Goal: Book appointment/travel/reservation

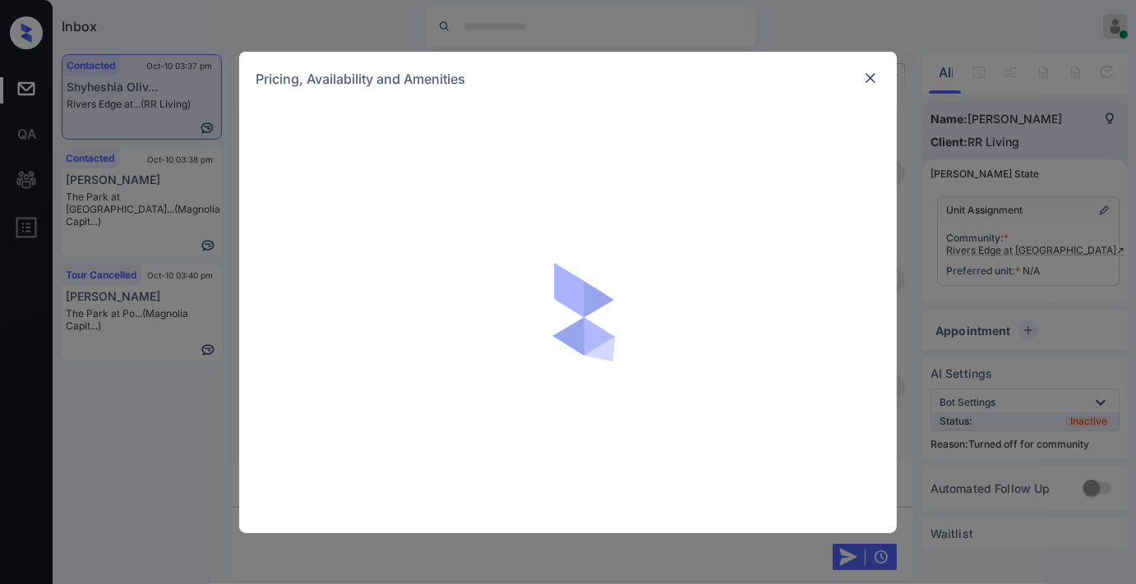
scroll to position [1962, 0]
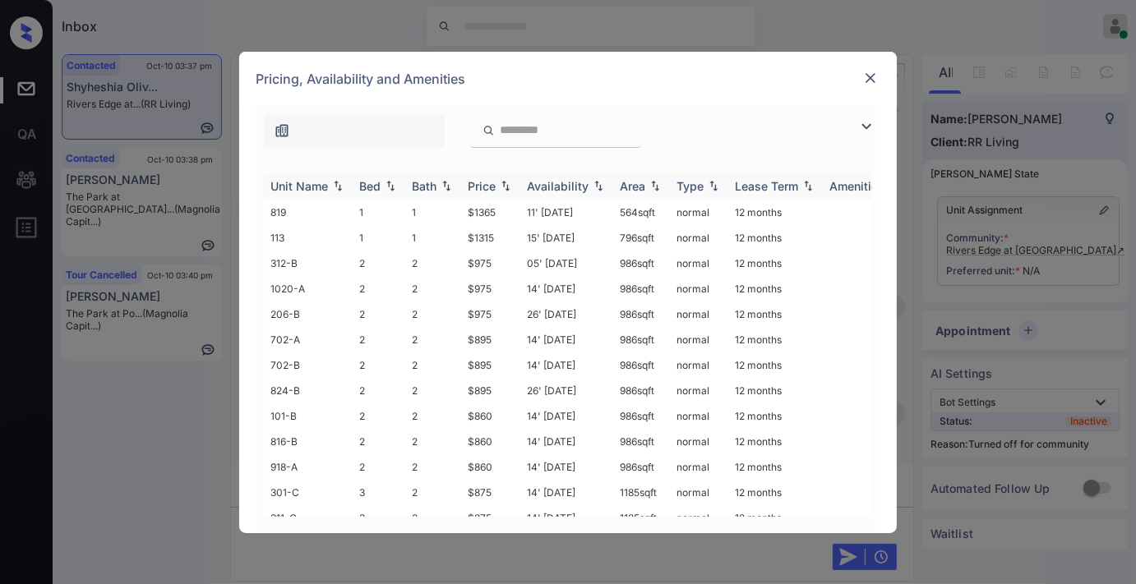
click at [496, 187] on div "Price" at bounding box center [491, 186] width 46 height 14
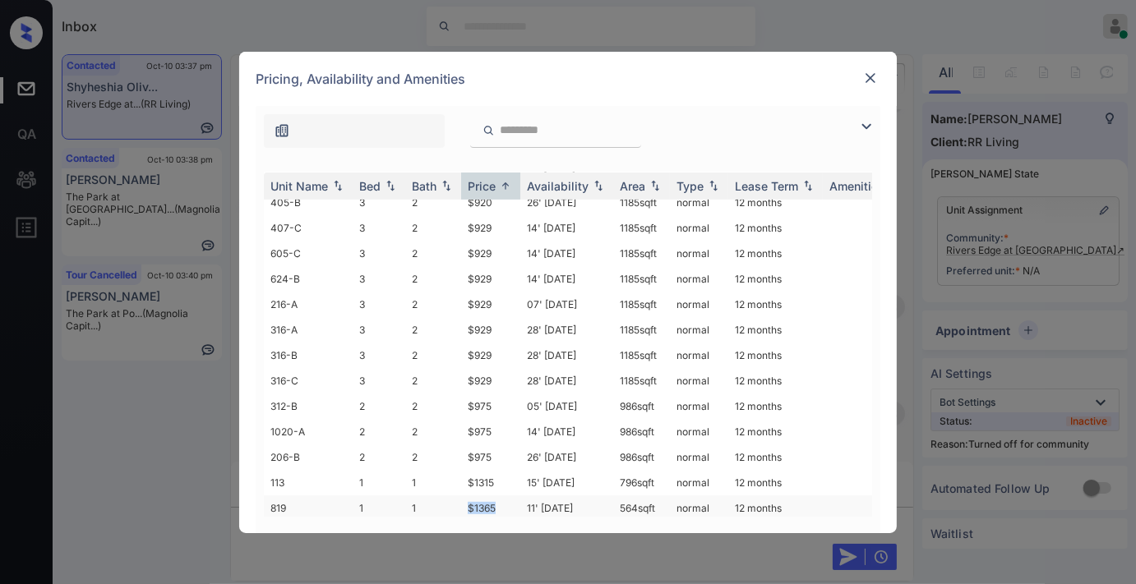
drag, startPoint x: 501, startPoint y: 495, endPoint x: 449, endPoint y: 495, distance: 52.6
click at [449, 495] on tr "819 1 1 $1365 11' Oct 25 564 sqft normal 12 months" at bounding box center [693, 507] width 859 height 25
copy tr "$1365"
click at [514, 495] on td "$1365" at bounding box center [490, 507] width 59 height 25
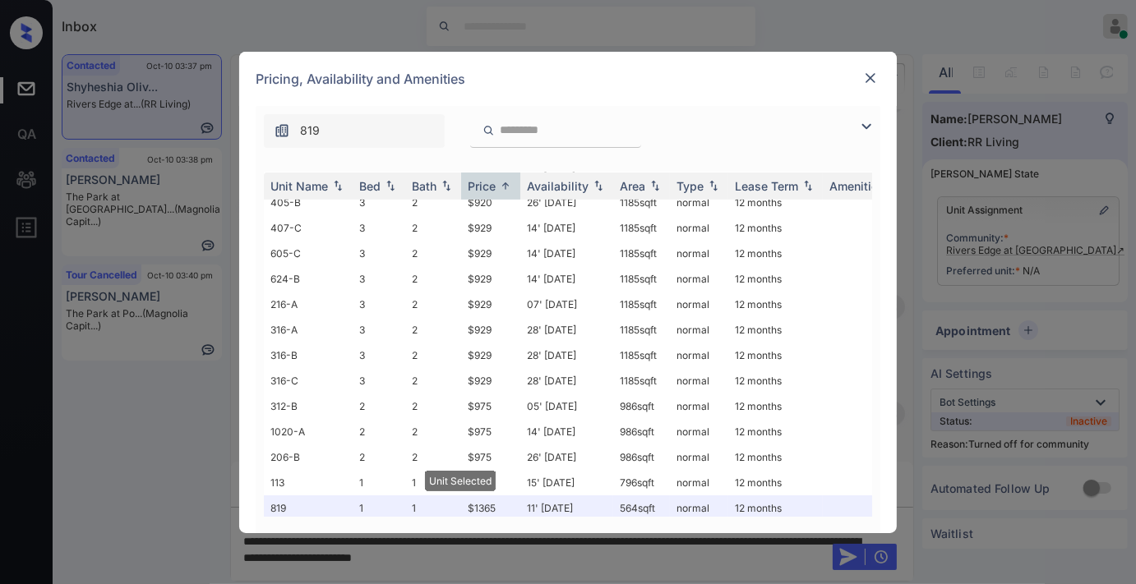
click at [866, 82] on img at bounding box center [870, 78] width 16 height 16
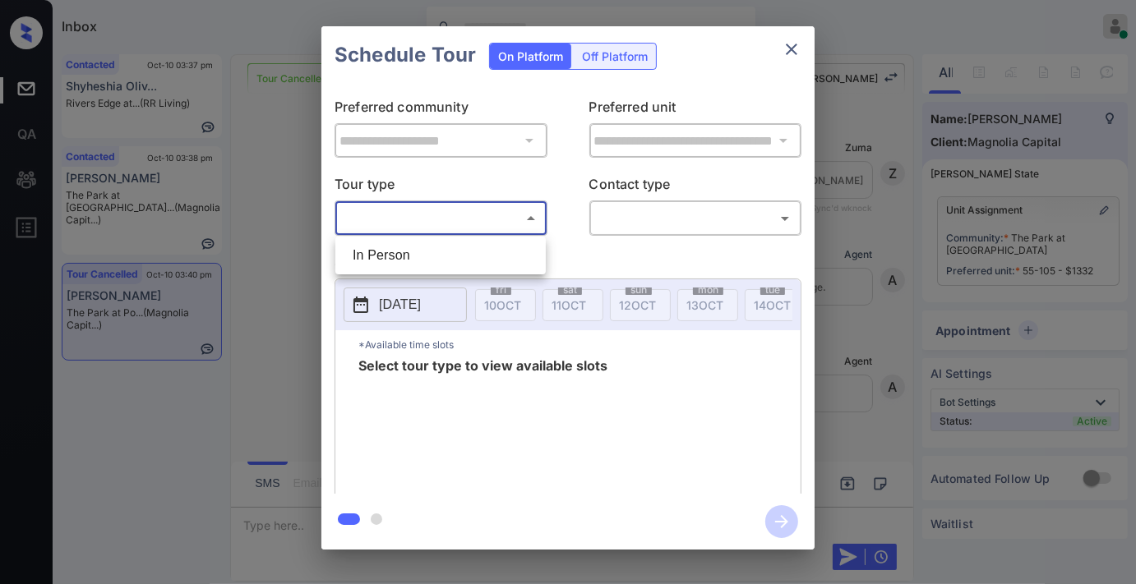
scroll to position [14585, 0]
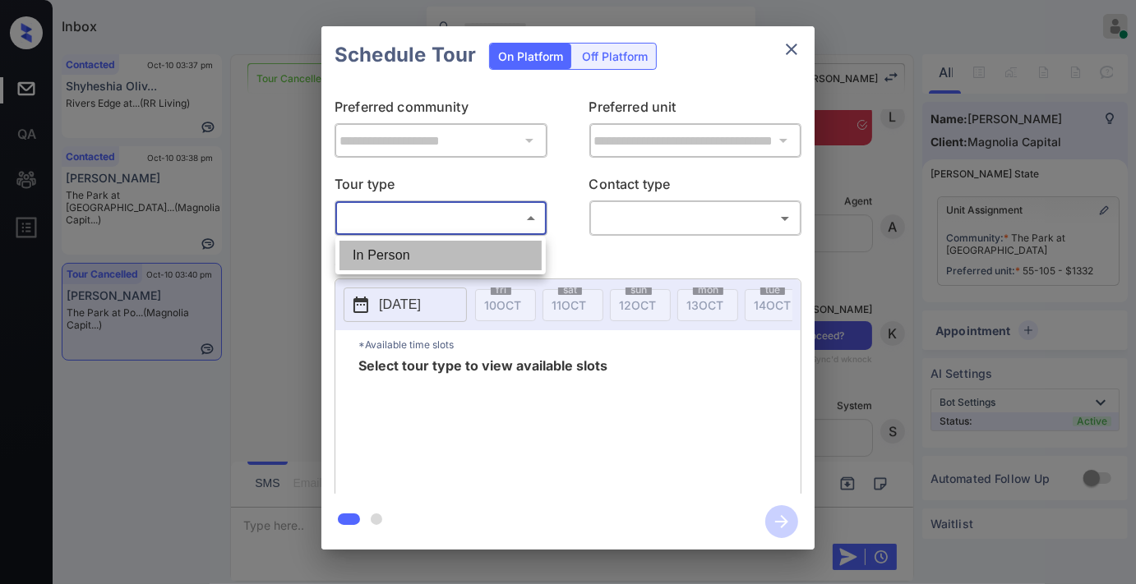
click at [472, 261] on li "In Person" at bounding box center [440, 256] width 202 height 30
type input "********"
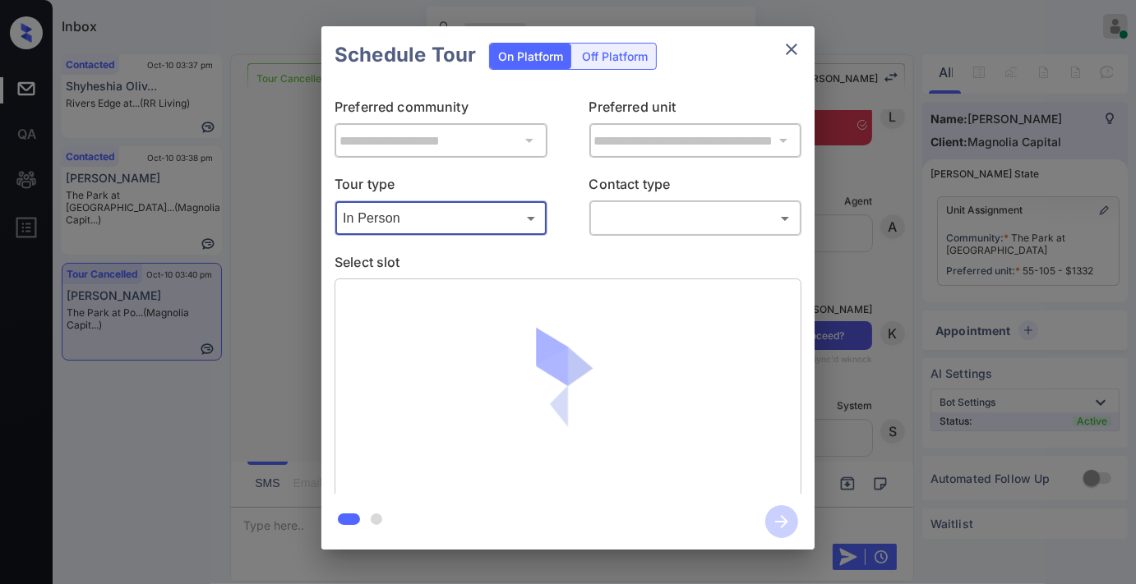
click at [672, 214] on body "Inbox [PERSON_NAME] Online Set yourself offline Set yourself on break Profile S…" at bounding box center [568, 292] width 1136 height 584
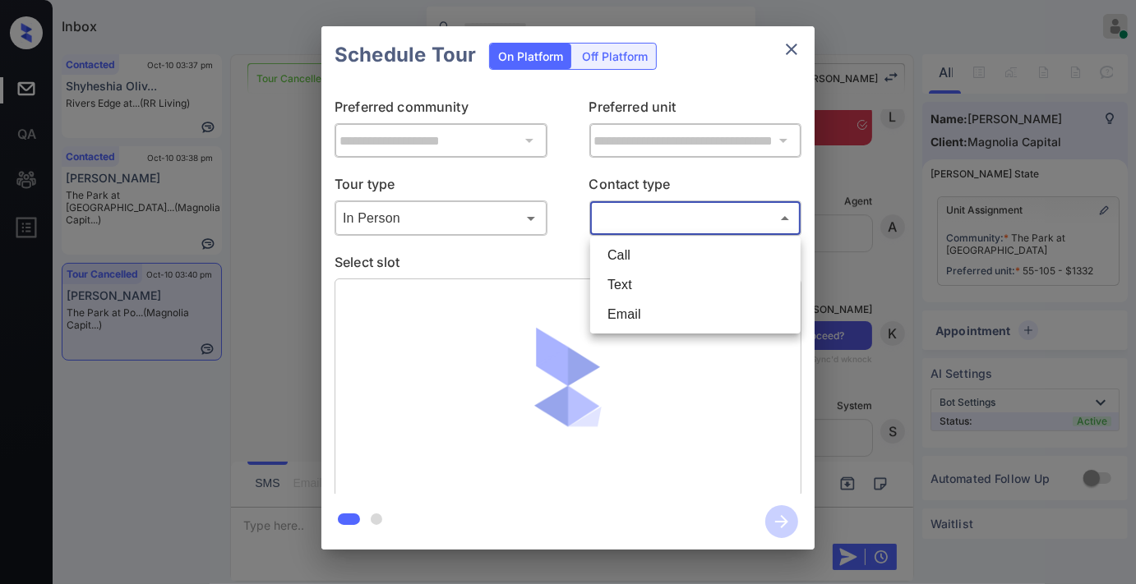
click at [686, 285] on li "Text" at bounding box center [695, 285] width 202 height 30
type input "****"
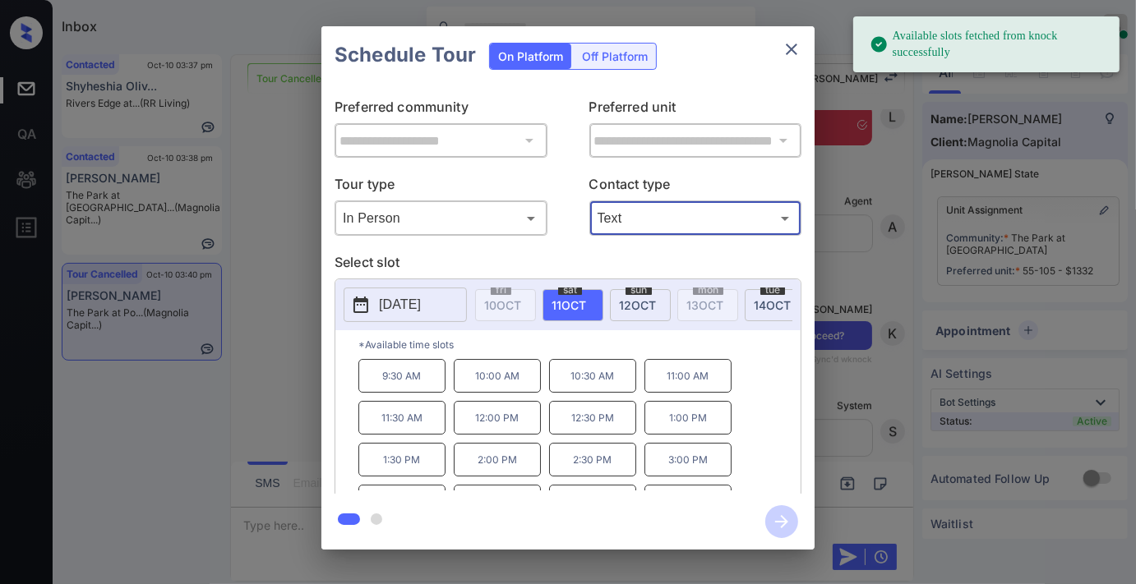
click at [412, 389] on p "9:30 AM" at bounding box center [401, 376] width 87 height 34
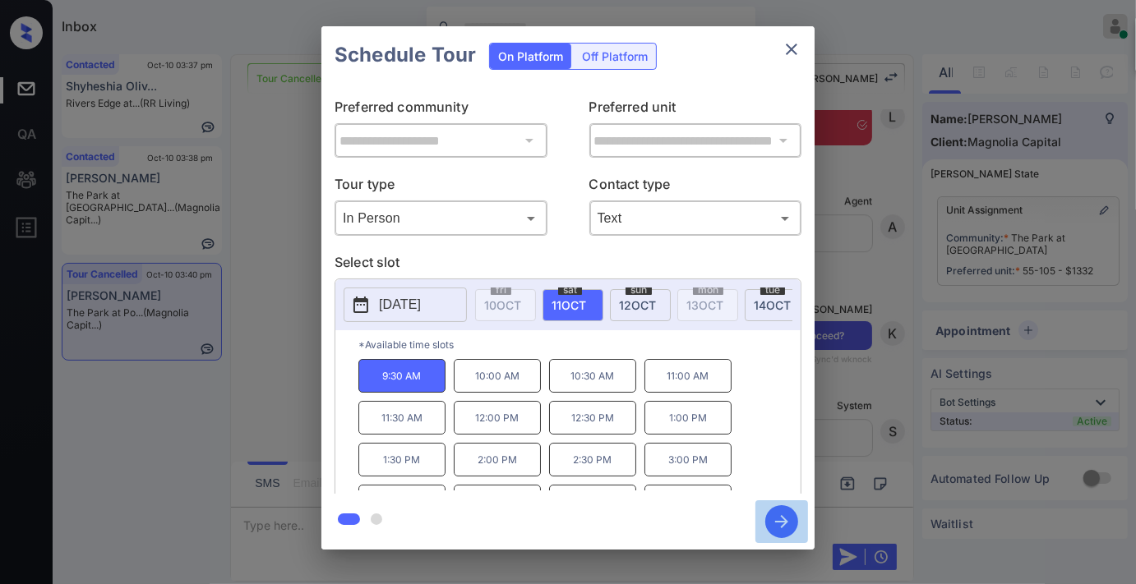
click at [776, 521] on icon "button" at bounding box center [781, 521] width 13 height 13
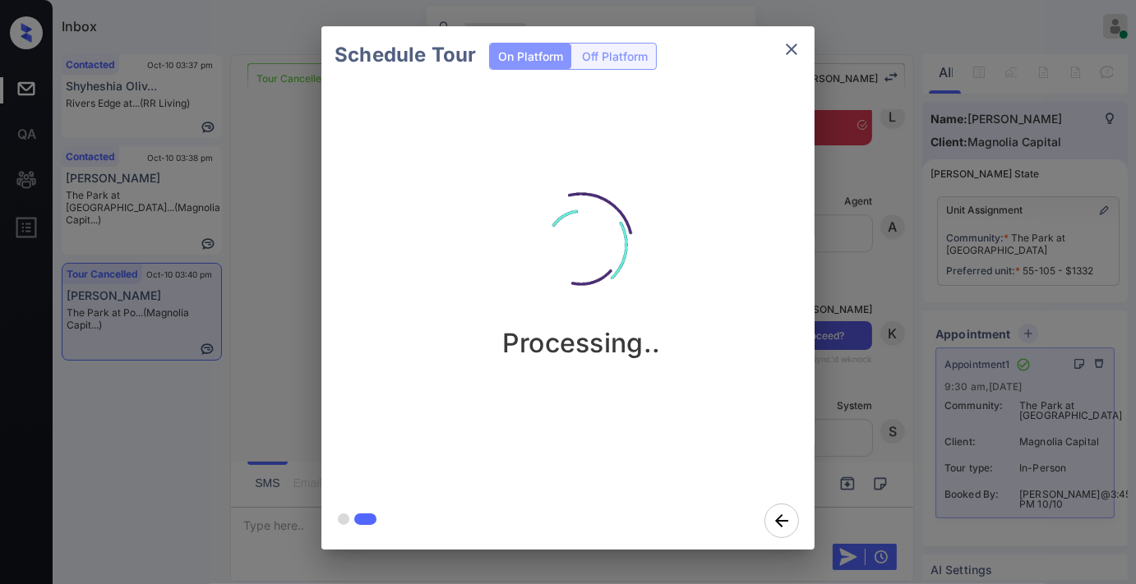
click at [785, 58] on icon "close" at bounding box center [791, 49] width 20 height 20
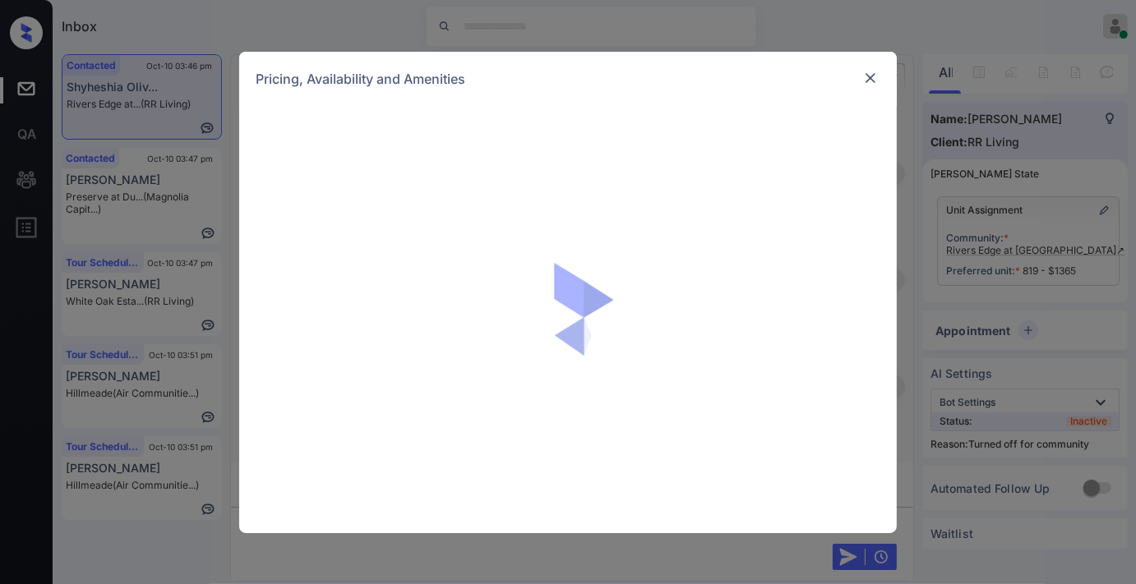
scroll to position [2512, 0]
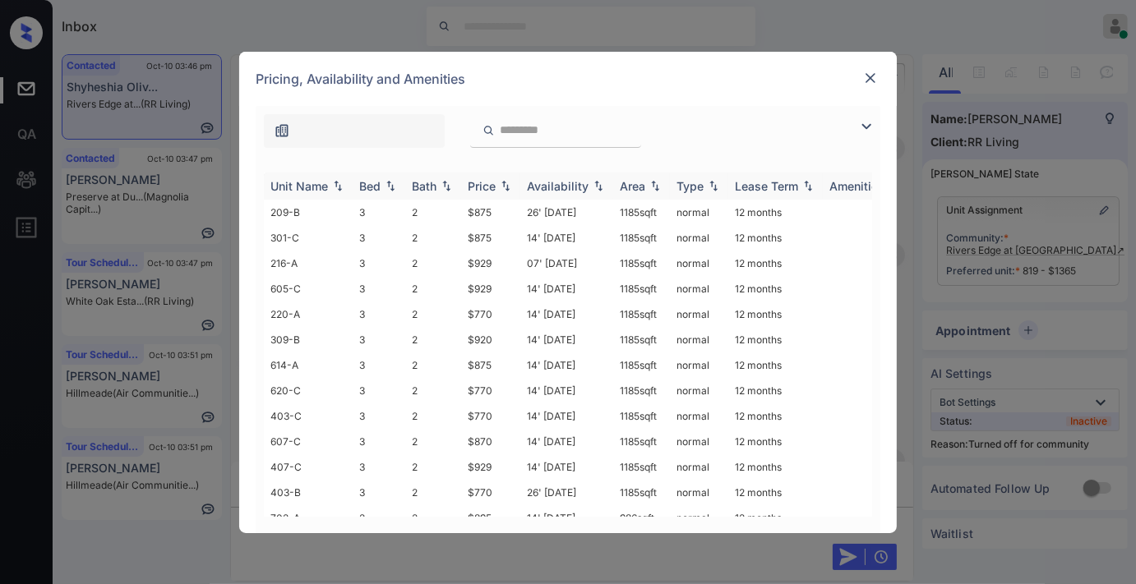
click at [491, 181] on div "Price" at bounding box center [482, 186] width 28 height 14
drag, startPoint x: 501, startPoint y: 205, endPoint x: 445, endPoint y: 205, distance: 56.7
click at [445, 205] on tr "220-A 3 2 $770 14' Aug 25 1185 sqft normal 12 months" at bounding box center [693, 212] width 859 height 25
copy tr "$770"
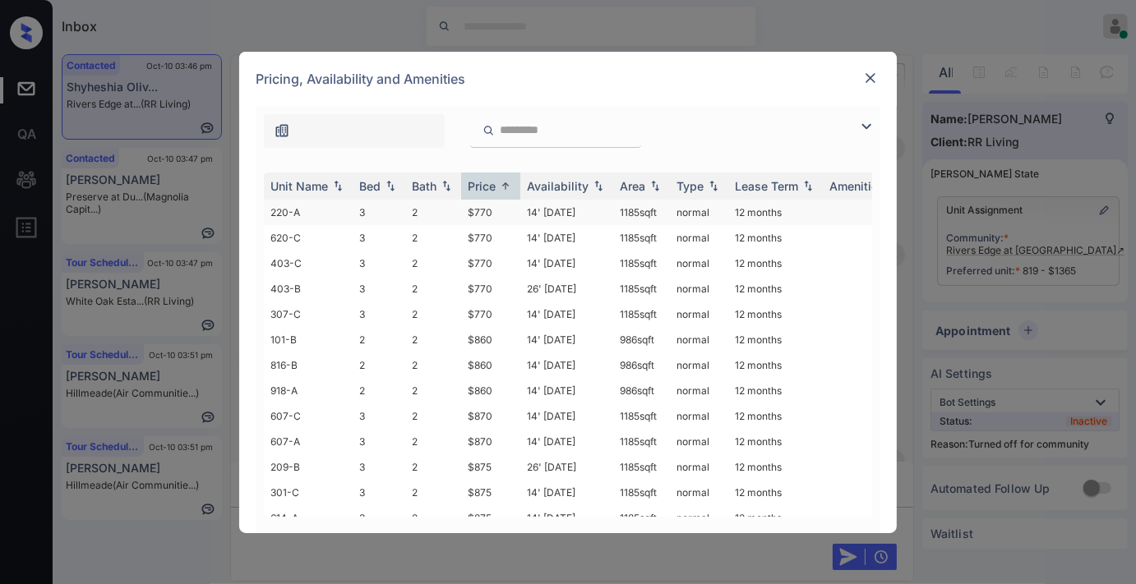
click at [541, 220] on td "14' Aug 25" at bounding box center [566, 212] width 93 height 25
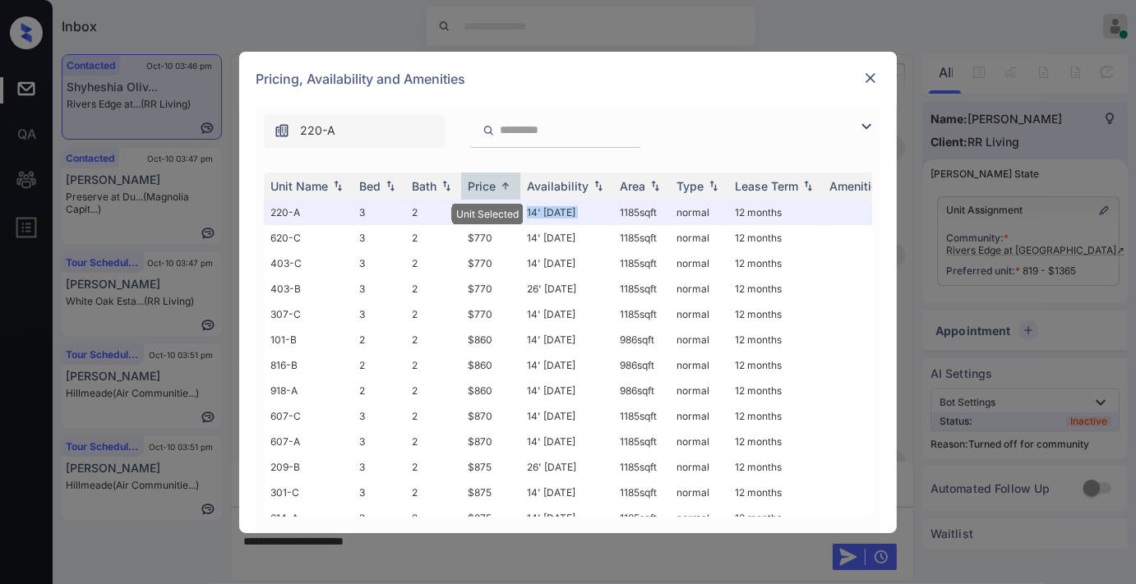
click at [869, 70] on img at bounding box center [870, 78] width 16 height 16
